Goal: Task Accomplishment & Management: Use online tool/utility

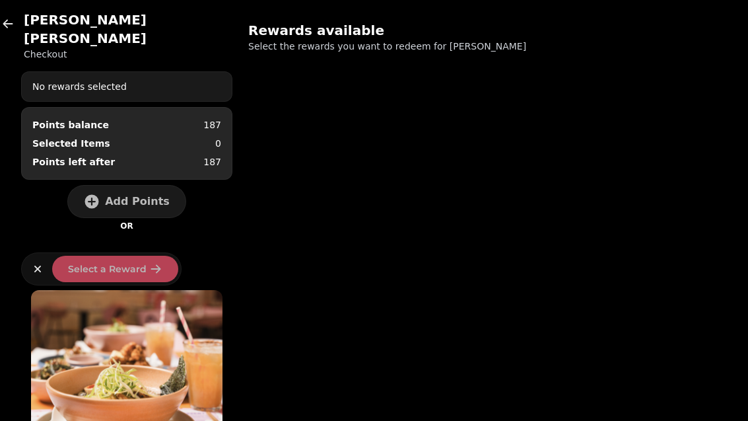
click at [33, 20] on h2 "[PERSON_NAME]" at bounding box center [128, 29] width 209 height 37
click at [9, 19] on icon "button" at bounding box center [7, 23] width 13 height 13
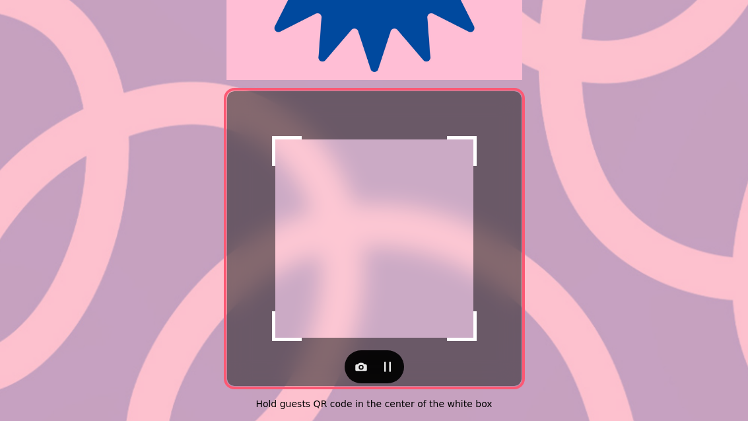
scroll to position [271, 0]
click at [368, 357] on button "button" at bounding box center [361, 366] width 26 height 26
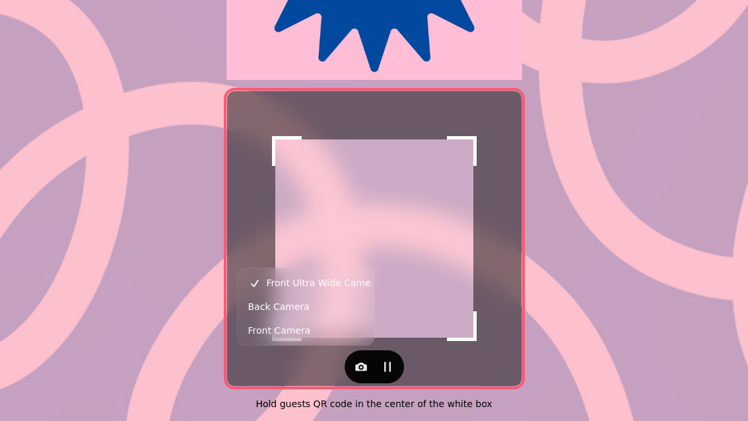
click at [319, 314] on button "Back Camera" at bounding box center [305, 306] width 131 height 24
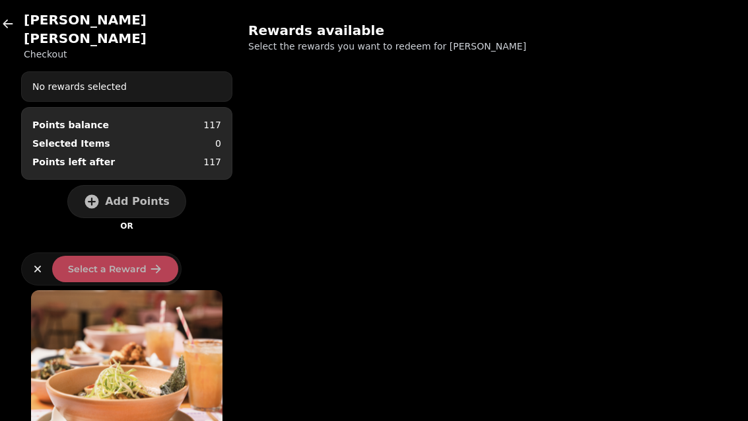
click at [158, 196] on span "Add Points" at bounding box center [137, 201] width 65 height 11
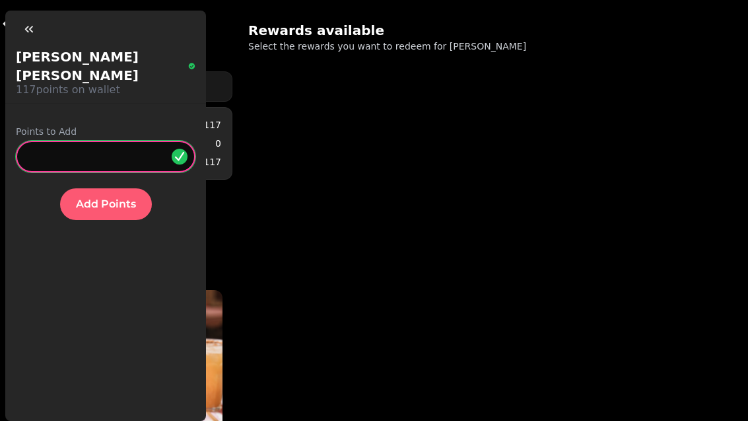
click at [102, 145] on input "*" at bounding box center [106, 157] width 180 height 32
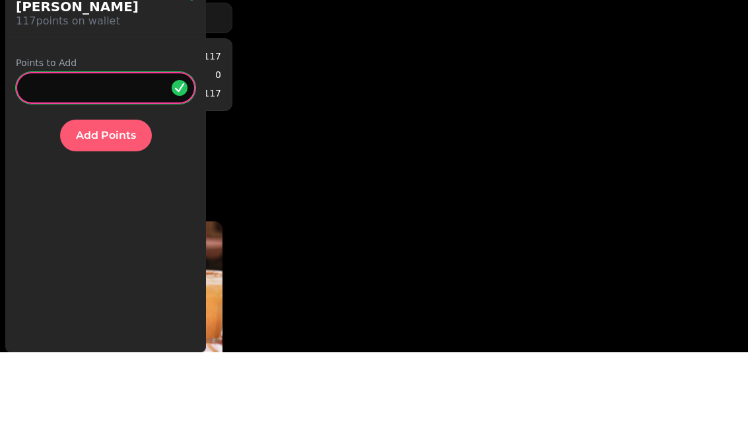
type input "**"
click at [123, 199] on span "Add Points" at bounding box center [106, 204] width 60 height 11
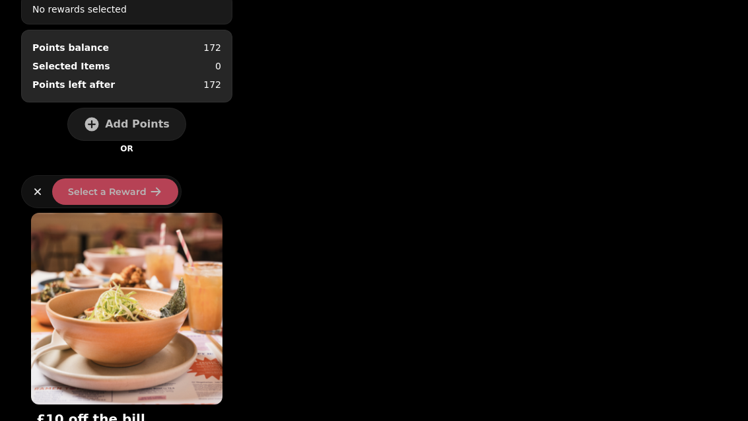
scroll to position [76, 0]
